Goal: Use online tool/utility: Utilize a website feature to perform a specific function

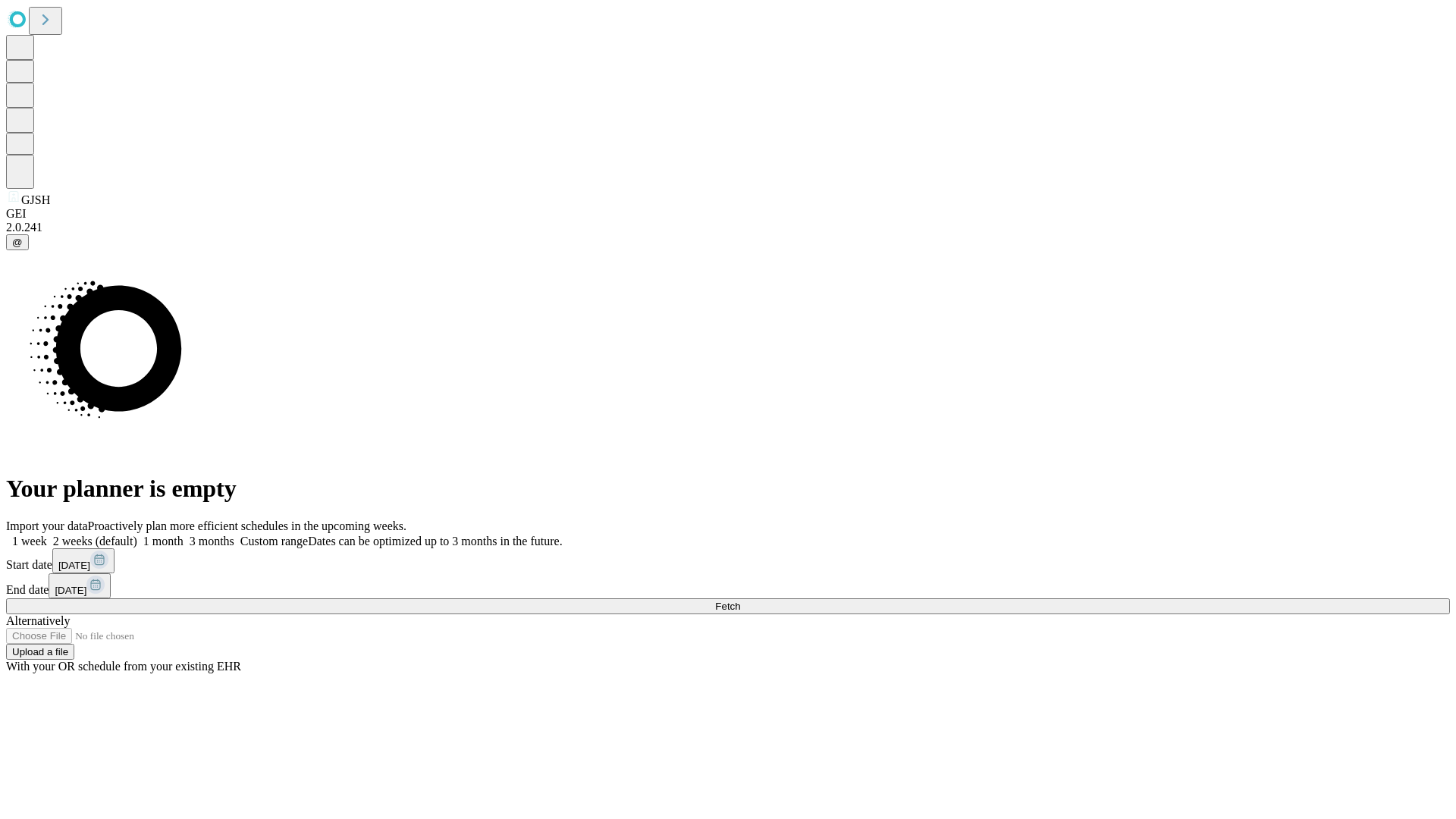
click at [740, 600] on span "Fetch" at bounding box center [728, 606] width 25 height 12
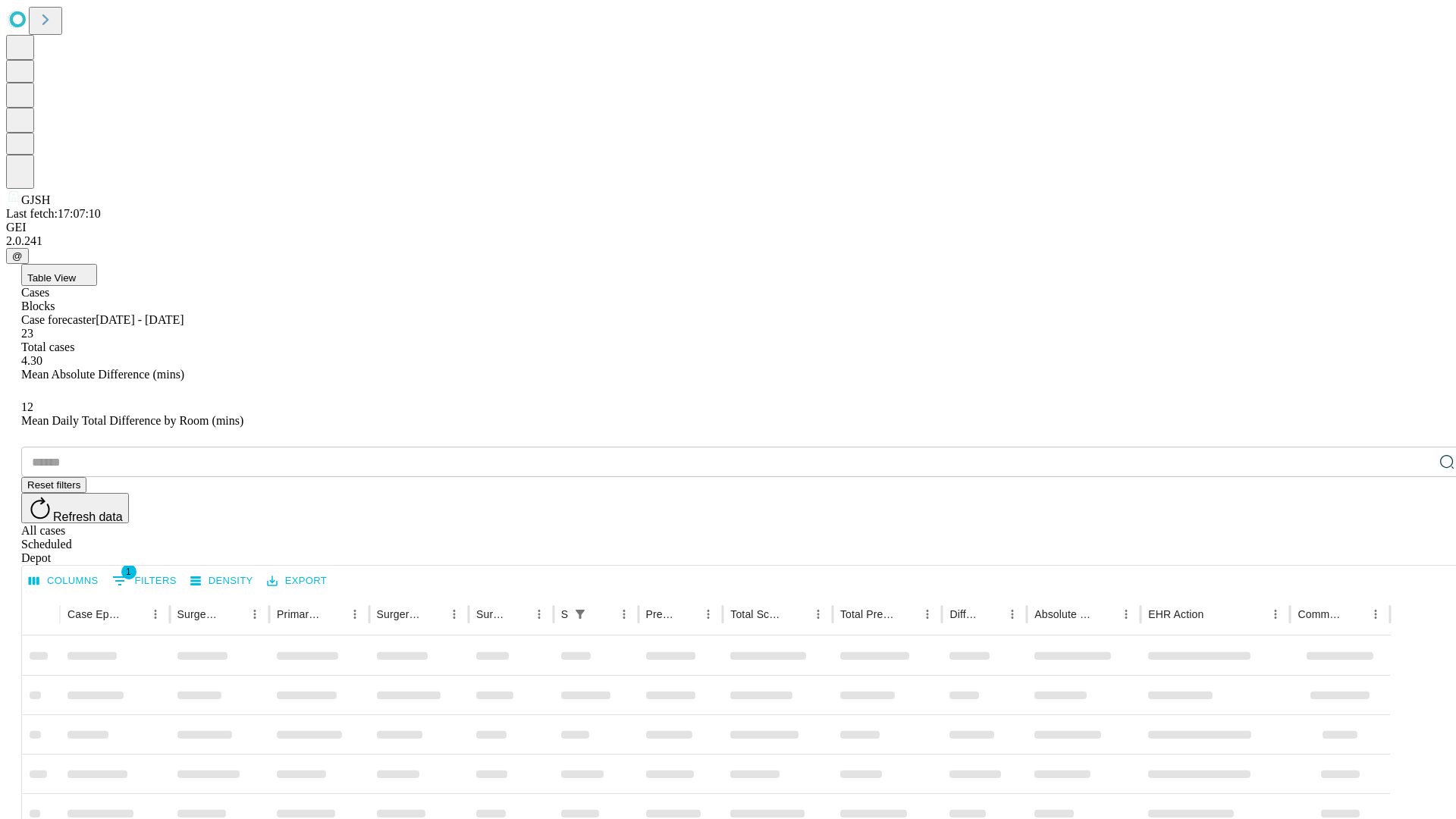
click at [76, 272] on span "Table View" at bounding box center [51, 278] width 48 height 12
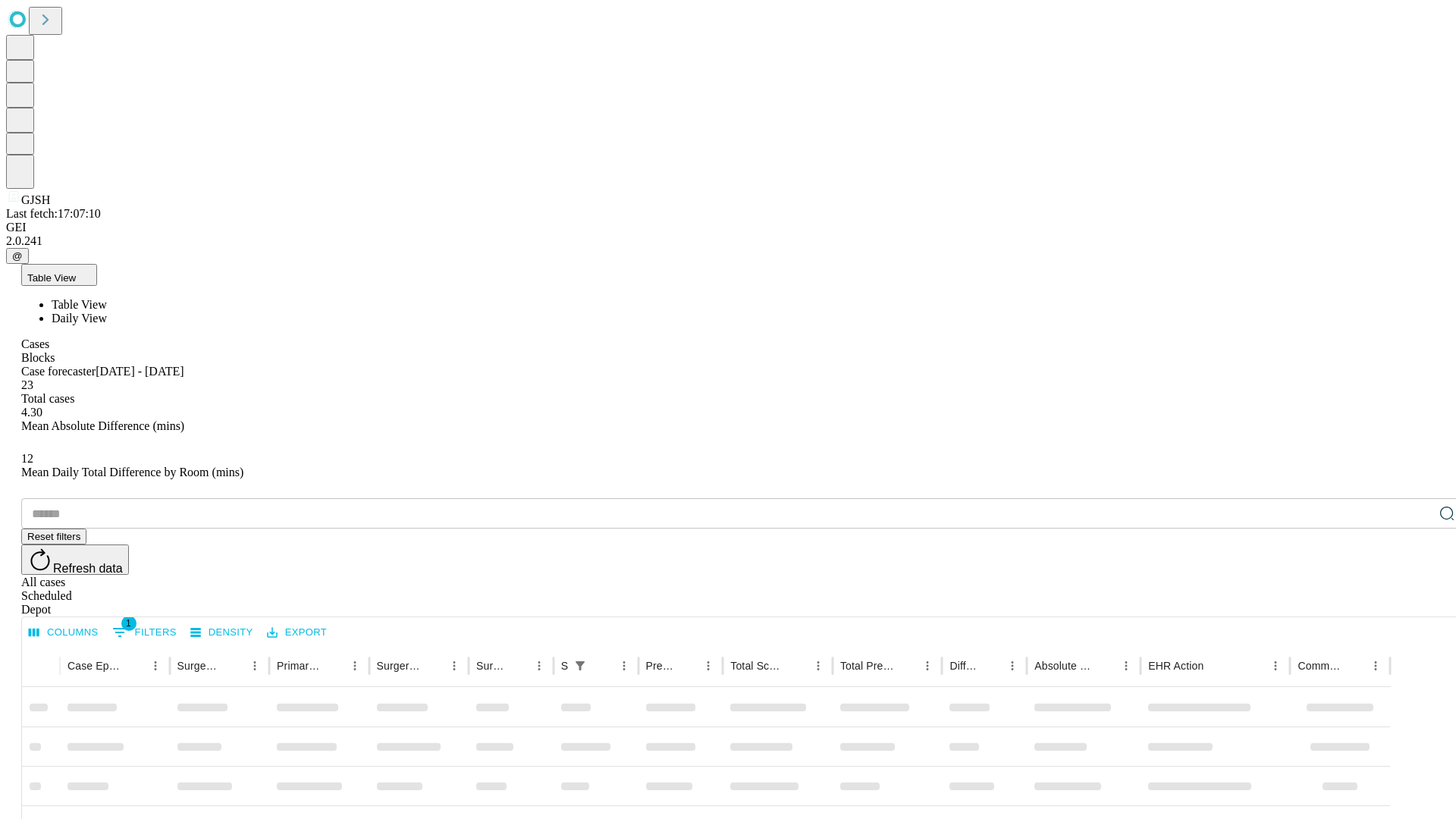
click at [107, 311] on span "Daily View" at bounding box center [79, 317] width 55 height 13
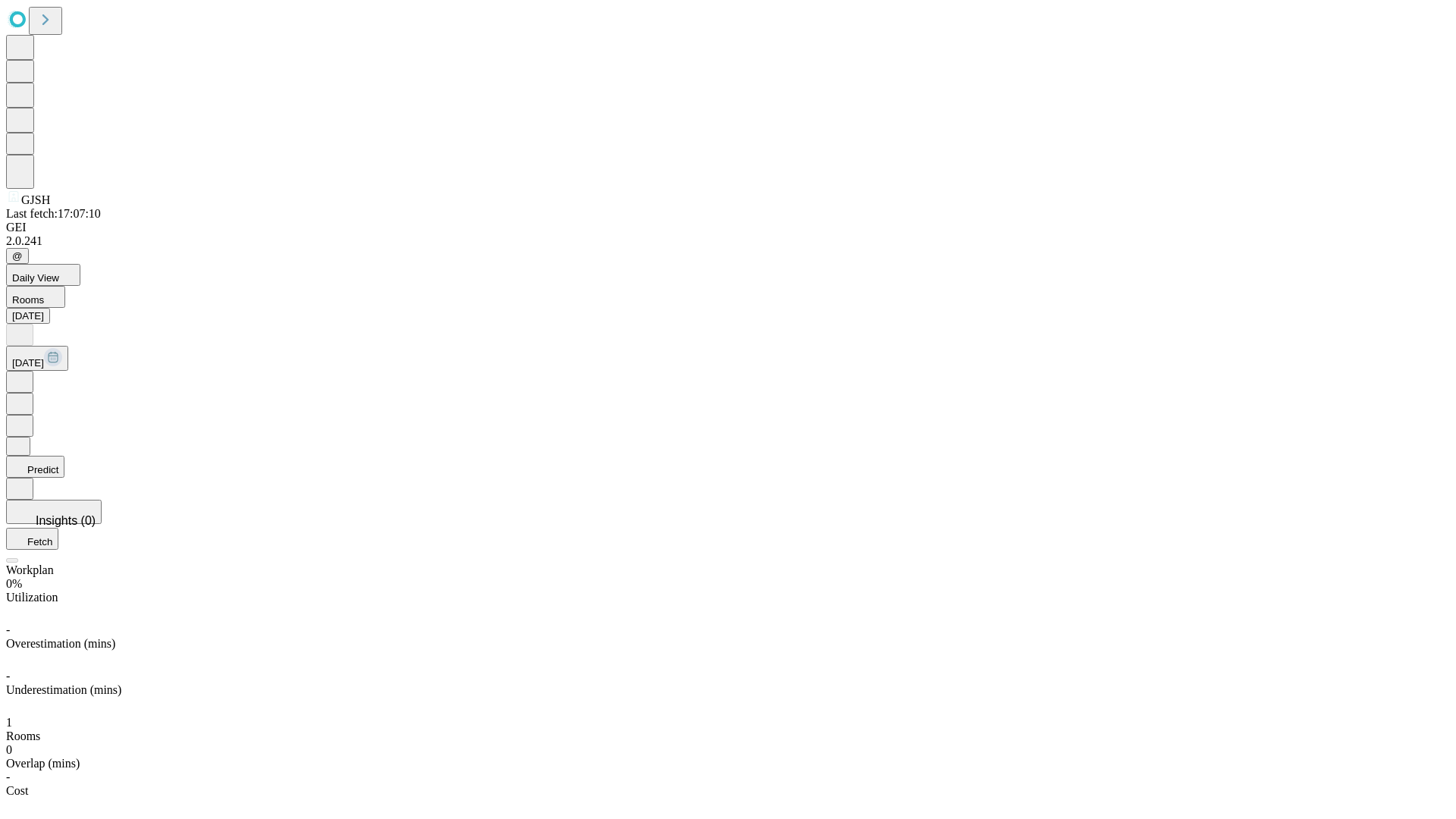
click at [64, 456] on button "Predict" at bounding box center [35, 466] width 58 height 22
